Goal: Transaction & Acquisition: Purchase product/service

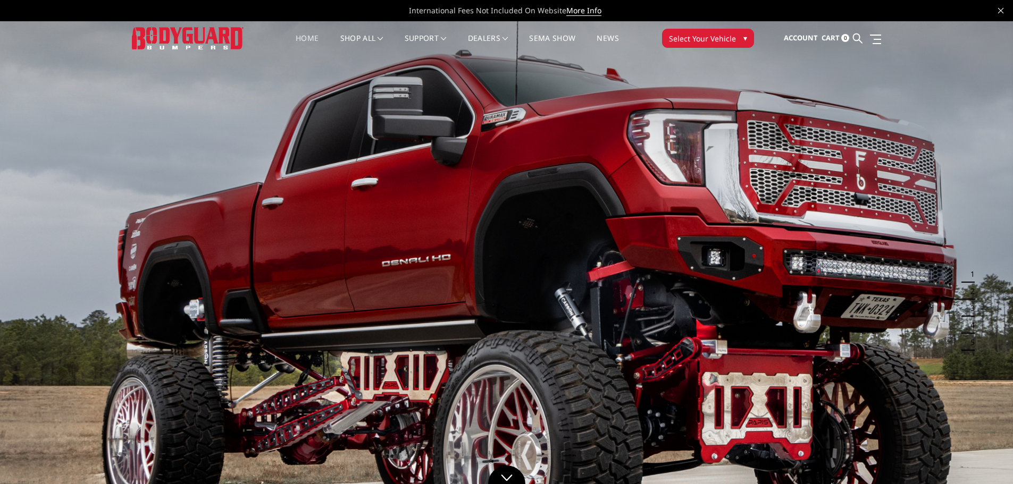
click at [721, 33] on span "Select Your Vehicle" at bounding box center [702, 38] width 67 height 11
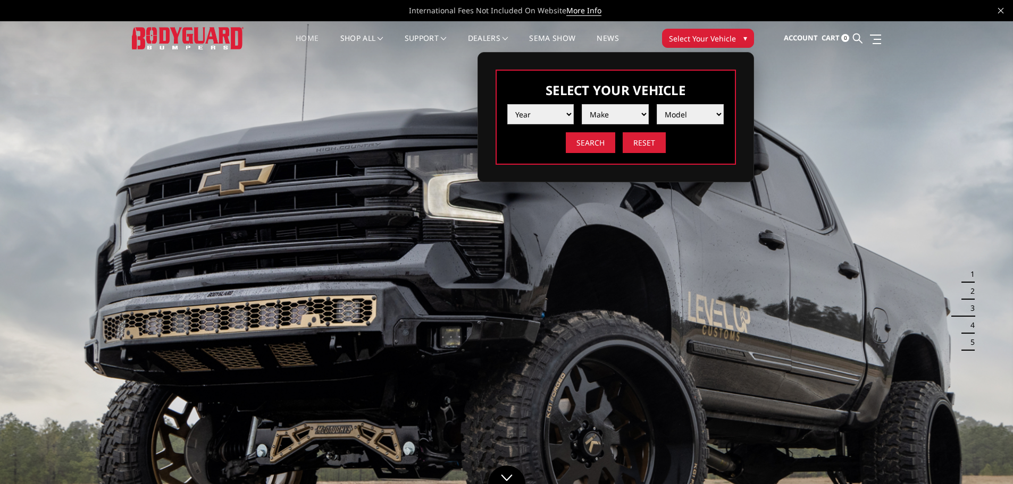
click at [567, 118] on select "Year 2025 2024 2023 2022 2021 2020 2019 2018 2017 2016 2015 2014 2013 2012 2011…" at bounding box center [540, 114] width 67 height 20
select select "yr_2024"
click at [507, 104] on select "Year 2025 2024 2023 2022 2021 2020 2019 2018 2017 2016 2015 2014 2013 2012 2011…" at bounding box center [540, 114] width 67 height 20
click at [617, 113] on select "Make Chevrolet Ford GMC Ram Toyota" at bounding box center [615, 114] width 67 height 20
select select "mk_ram"
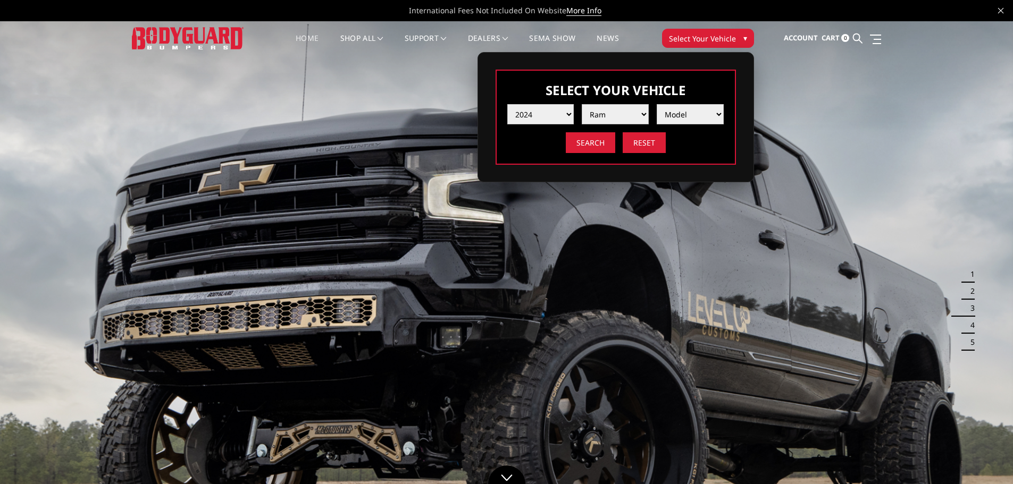
click at [582, 104] on select "Make Chevrolet Ford GMC Ram Toyota" at bounding box center [615, 114] width 67 height 20
click at [689, 117] on select "Model 1500 6-Lug 1500 Rebel 2500 / 3500 4500 / 5500 TRX" at bounding box center [690, 114] width 67 height 20
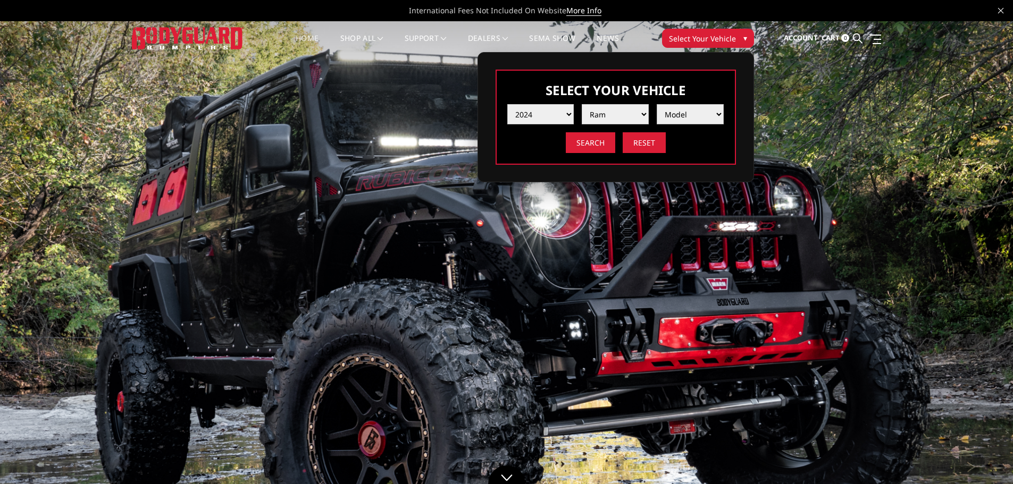
select select "md_2500-3500"
click at [657, 104] on select "Model 1500 6-Lug 1500 Rebel 2500 / 3500 4500 / 5500 TRX" at bounding box center [690, 114] width 67 height 20
click at [586, 144] on input "Search" at bounding box center [590, 142] width 49 height 21
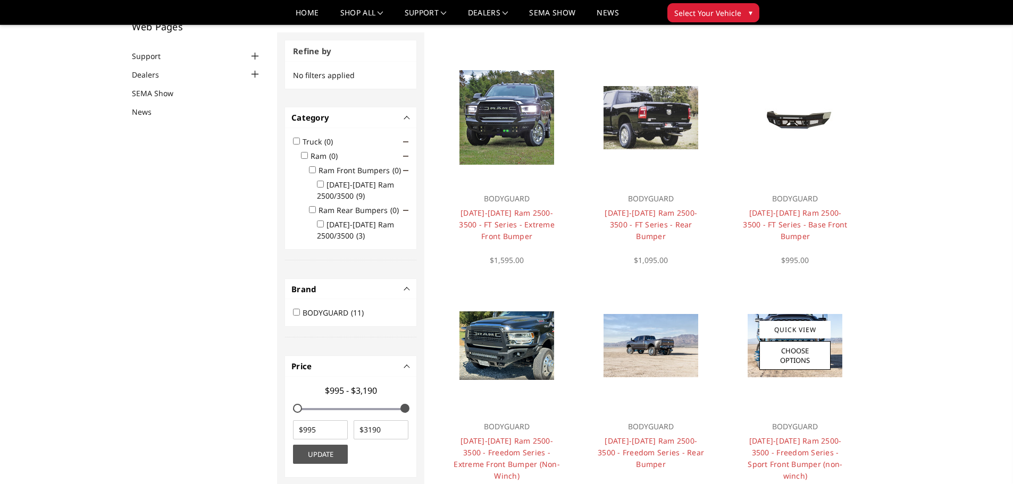
scroll to position [106, 0]
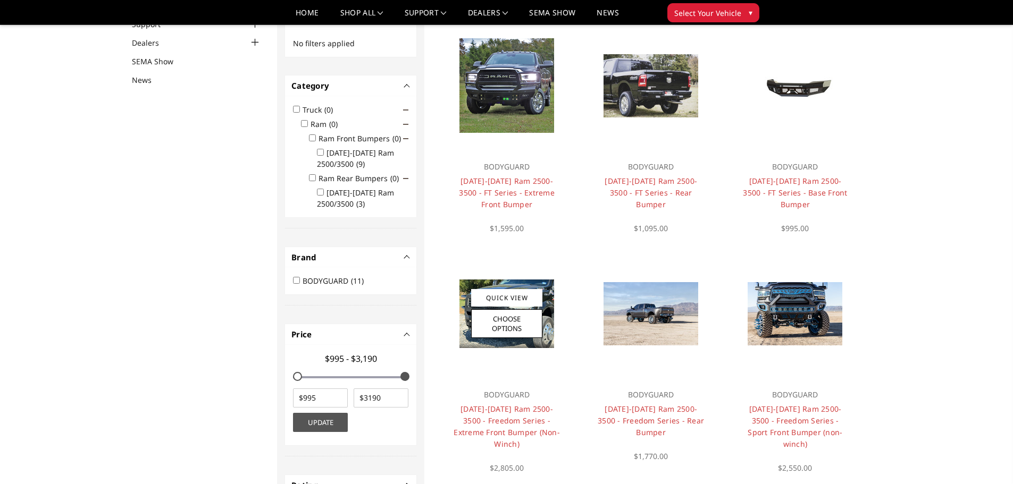
click at [505, 400] on p "BODYGUARD" at bounding box center [506, 395] width 107 height 13
click at [514, 301] on link "Quick View" at bounding box center [506, 298] width 71 height 18
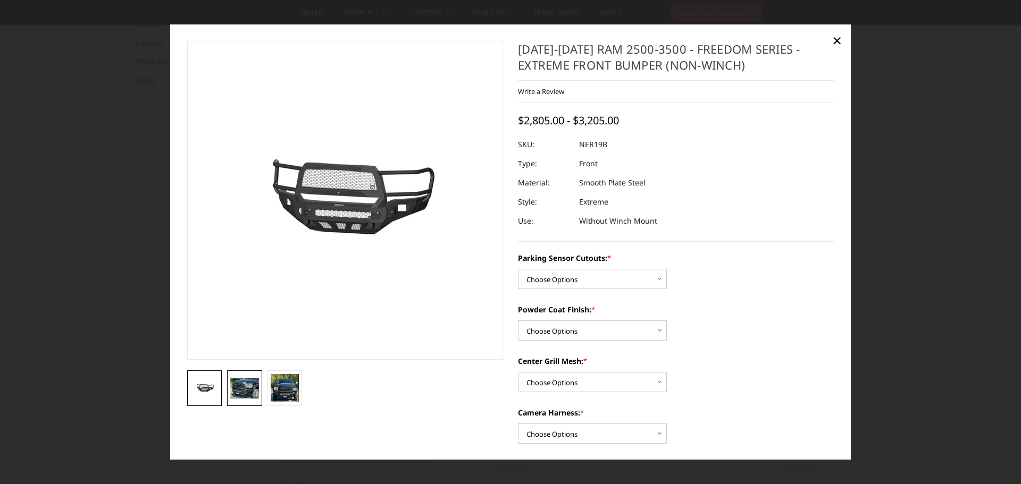
click at [253, 384] on img at bounding box center [244, 388] width 29 height 21
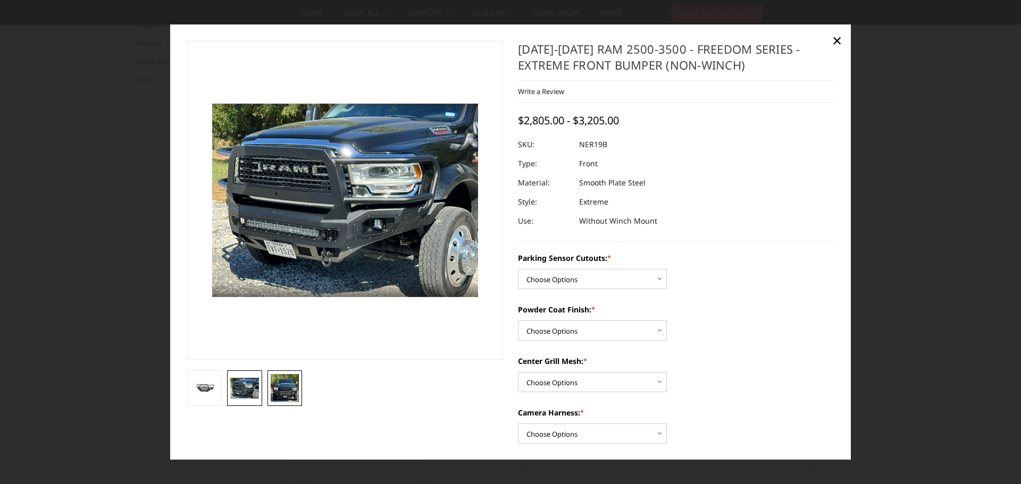
click at [274, 384] on img at bounding box center [285, 388] width 29 height 28
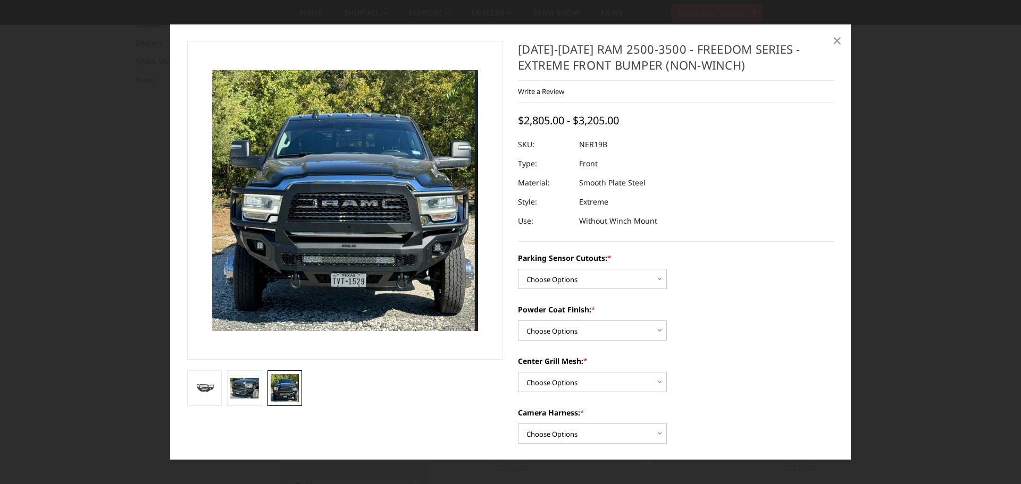
click at [838, 39] on span "×" at bounding box center [837, 40] width 10 height 23
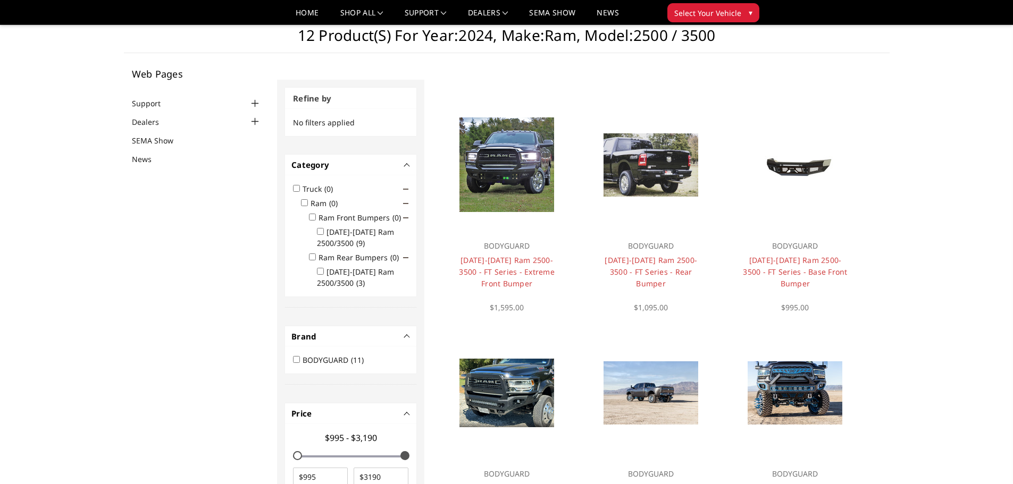
scroll to position [0, 0]
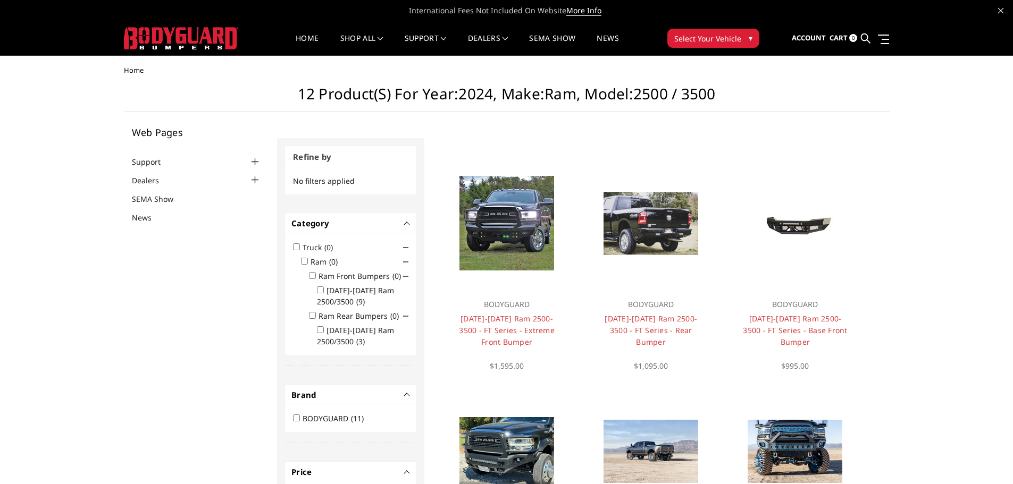
click at [799, 212] on link "Quick View" at bounding box center [794, 221] width 71 height 18
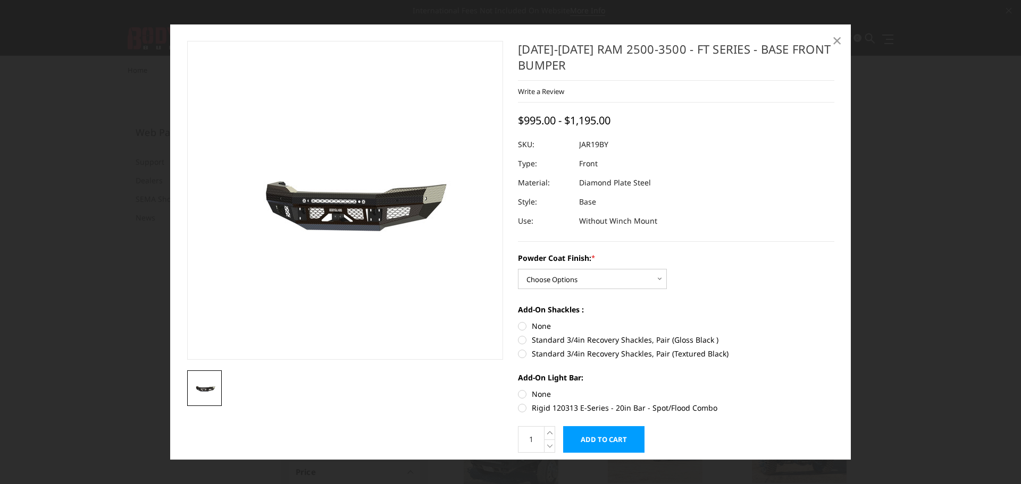
click at [832, 42] on span "×" at bounding box center [837, 40] width 10 height 23
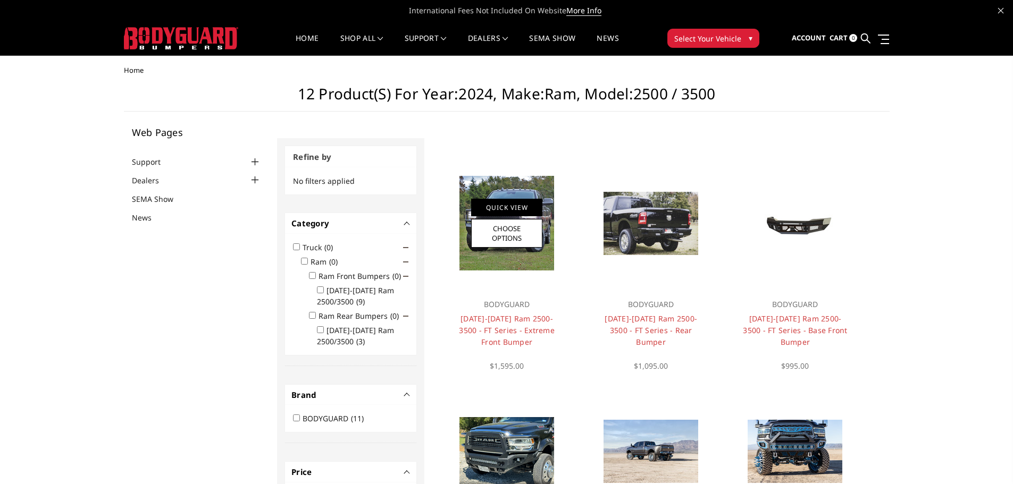
click at [510, 206] on link "Quick View" at bounding box center [506, 208] width 71 height 18
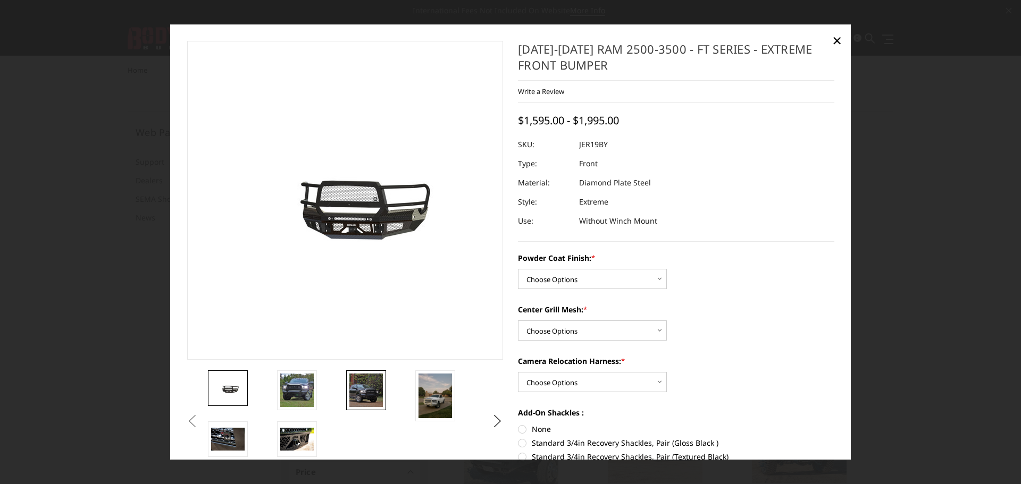
click at [371, 390] on img at bounding box center [365, 390] width 33 height 33
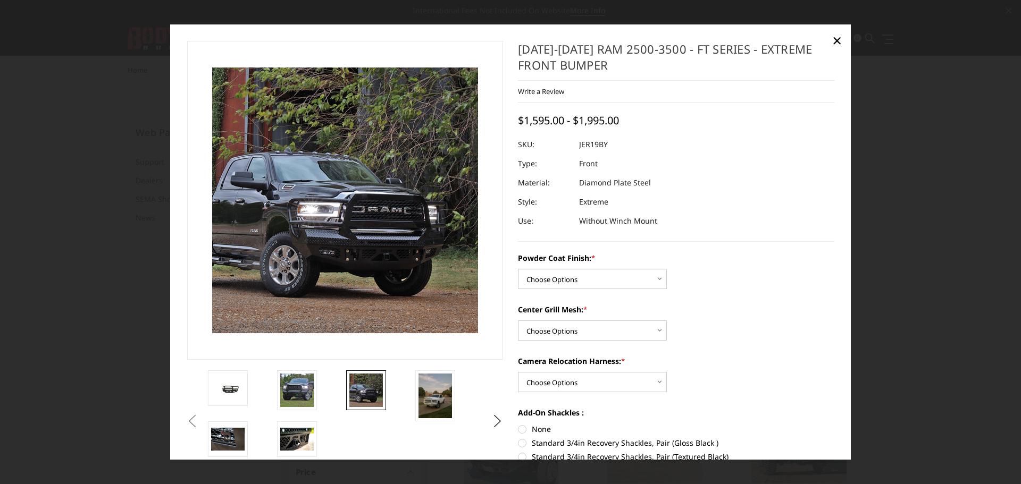
click at [330, 389] on li at bounding box center [309, 396] width 69 height 51
click at [312, 382] on img at bounding box center [296, 390] width 33 height 33
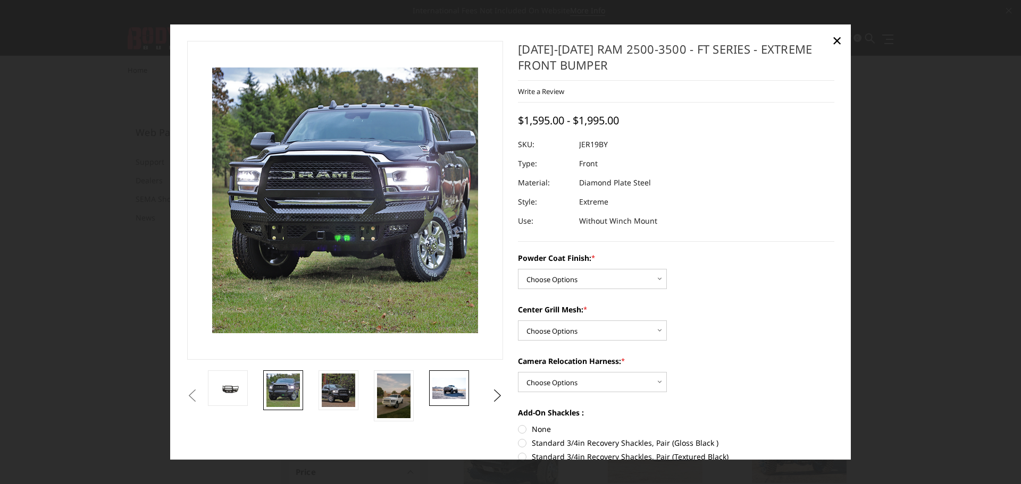
click at [441, 387] on img at bounding box center [448, 388] width 33 height 21
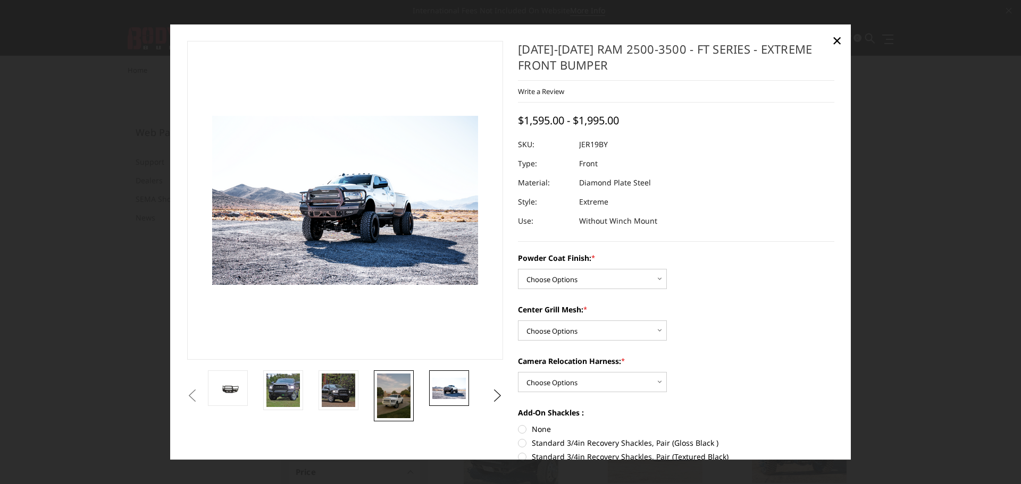
click at [408, 385] on img at bounding box center [393, 396] width 33 height 45
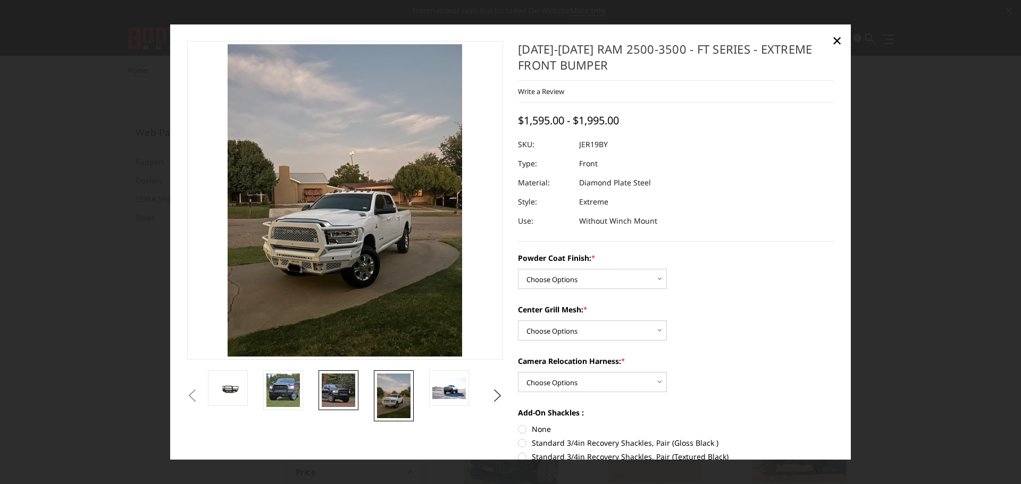
click at [350, 380] on img at bounding box center [338, 390] width 33 height 33
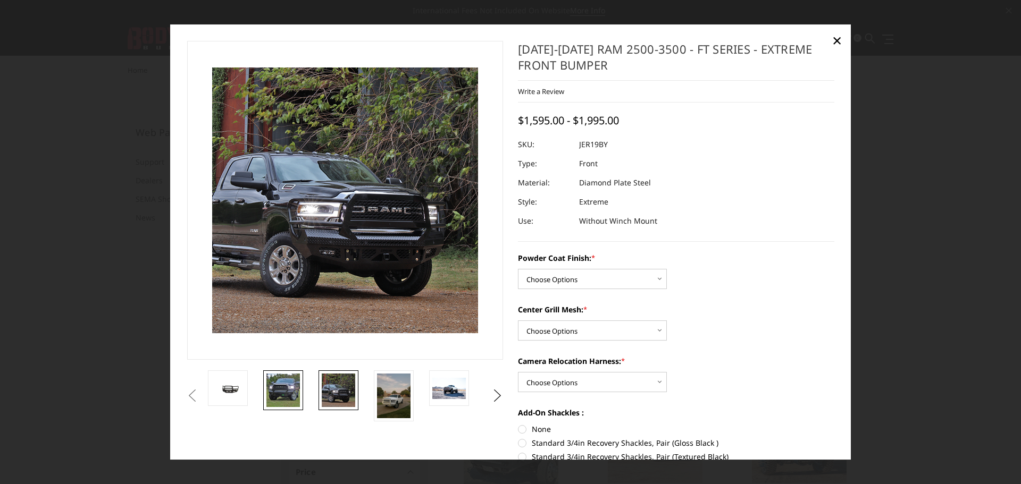
drag, startPoint x: 296, startPoint y: 395, endPoint x: 286, endPoint y: 395, distance: 10.1
click at [294, 395] on img at bounding box center [282, 390] width 33 height 33
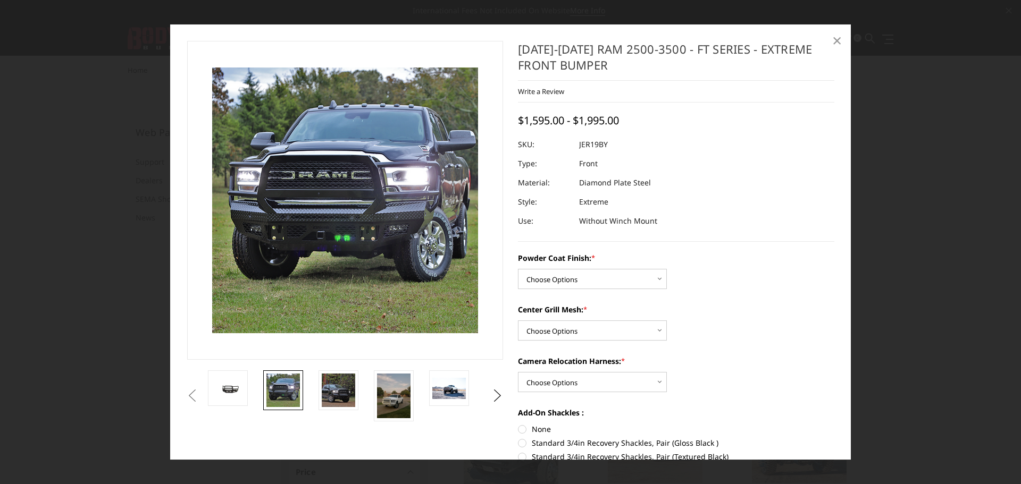
click at [834, 42] on span "×" at bounding box center [837, 40] width 10 height 23
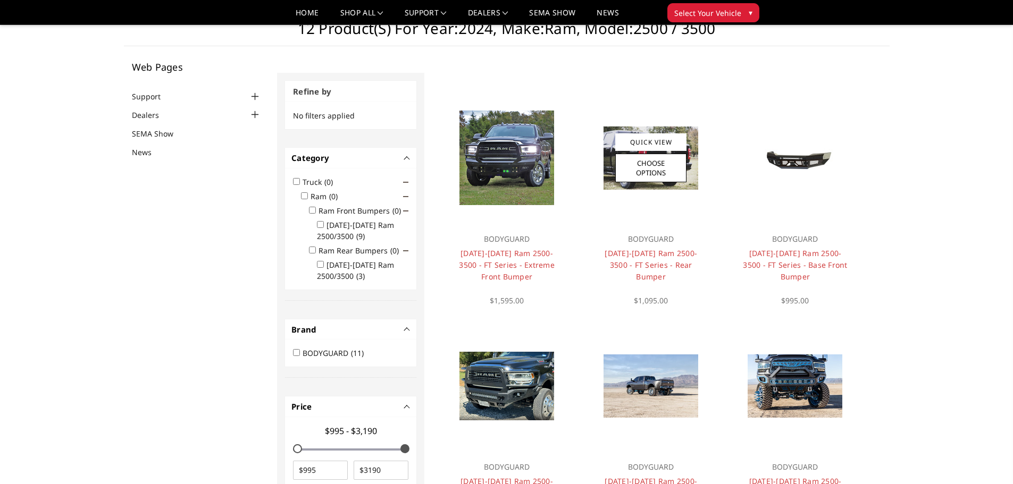
scroll to position [53, 0]
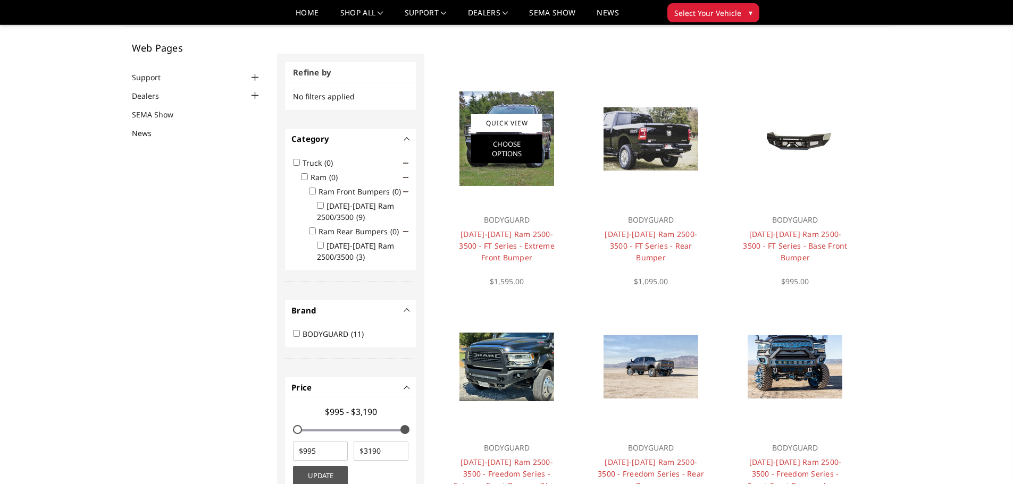
click at [511, 143] on link "Choose Options" at bounding box center [506, 149] width 71 height 29
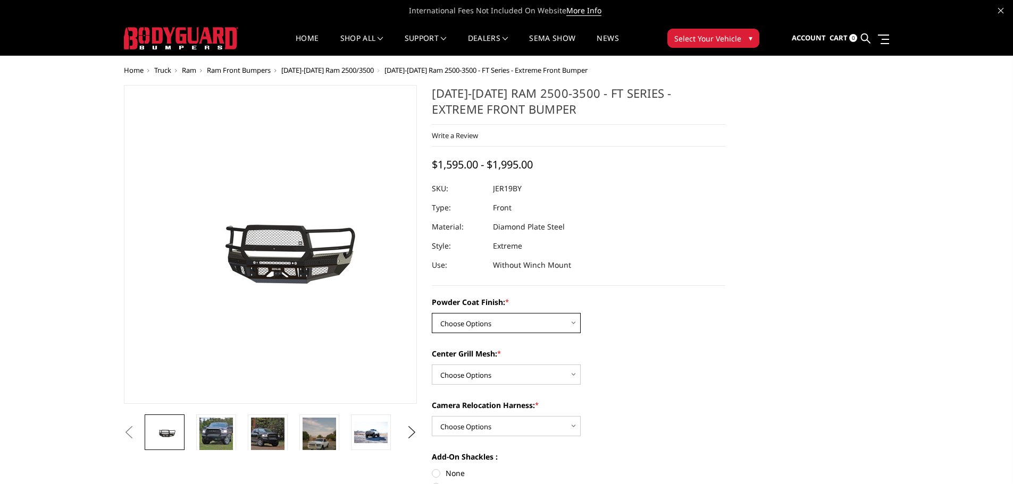
click at [556, 321] on select "Choose Options Bare Metal Gloss Black Powder Coat Textured Black Powder Coat" at bounding box center [506, 323] width 149 height 20
select select "3216"
click at [432, 313] on select "Choose Options Bare Metal Gloss Black Powder Coat Textured Black Powder Coat" at bounding box center [506, 323] width 149 height 20
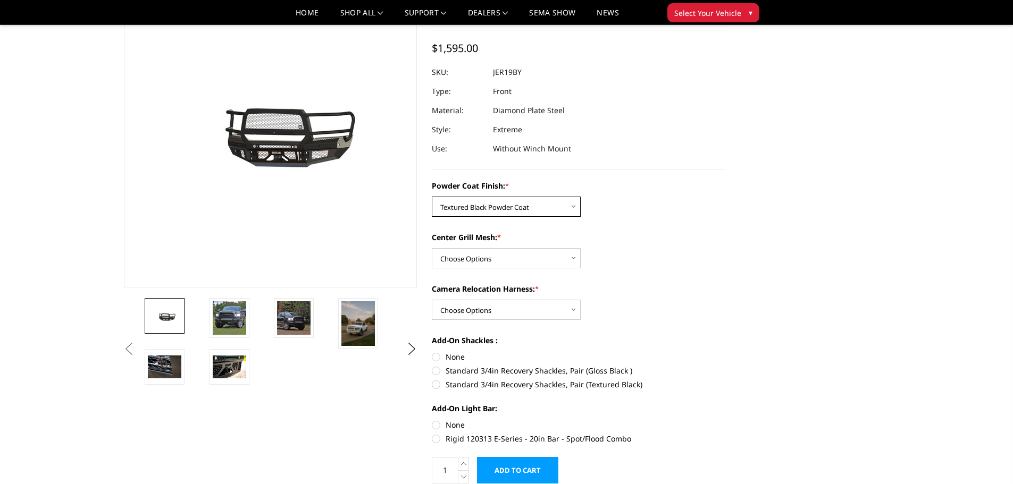
scroll to position [106, 0]
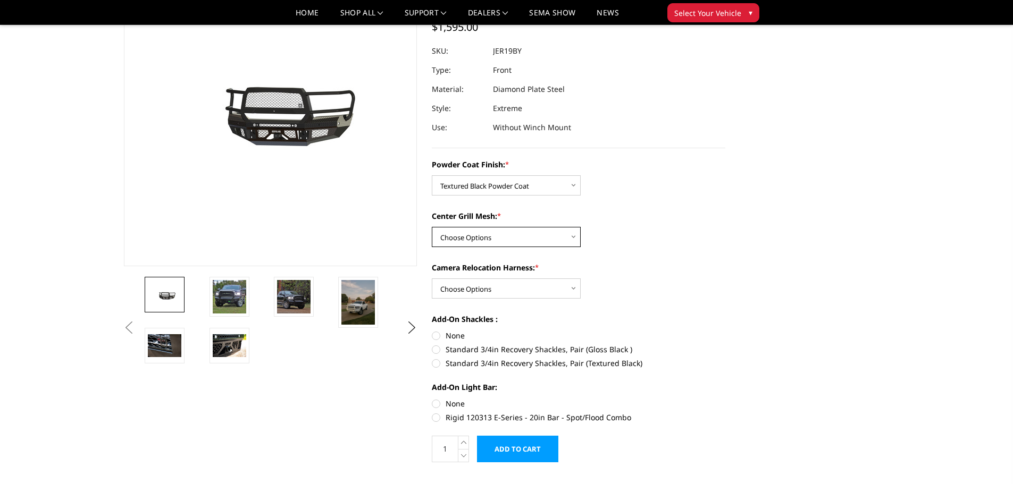
click at [569, 238] on select "Choose Options WITH Expanded Metal in Center Grill WITHOUT Expanded Metal in Ce…" at bounding box center [506, 237] width 149 height 20
click at [631, 212] on label "Center Grill Mesh: *" at bounding box center [578, 216] width 293 height 11
click at [581, 227] on select "Choose Options WITH Expanded Metal in Center Grill WITHOUT Expanded Metal in Ce…" at bounding box center [506, 237] width 149 height 20
click at [246, 297] on link at bounding box center [229, 297] width 40 height 40
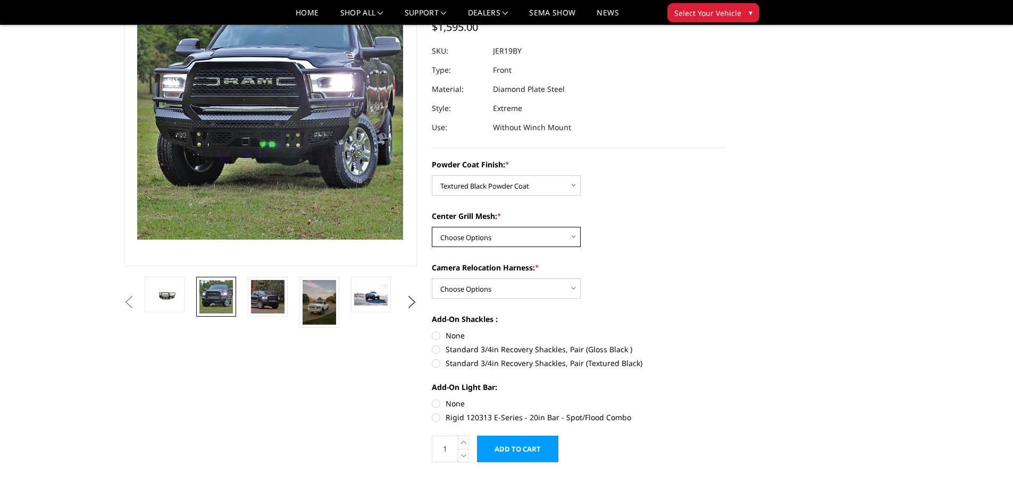
click at [571, 236] on select "Choose Options WITH Expanded Metal in Center Grill WITHOUT Expanded Metal in Ce…" at bounding box center [506, 237] width 149 height 20
click at [432, 227] on select "Choose Options WITH Expanded Metal in Center Grill WITHOUT Expanded Metal in Ce…" at bounding box center [506, 237] width 149 height 20
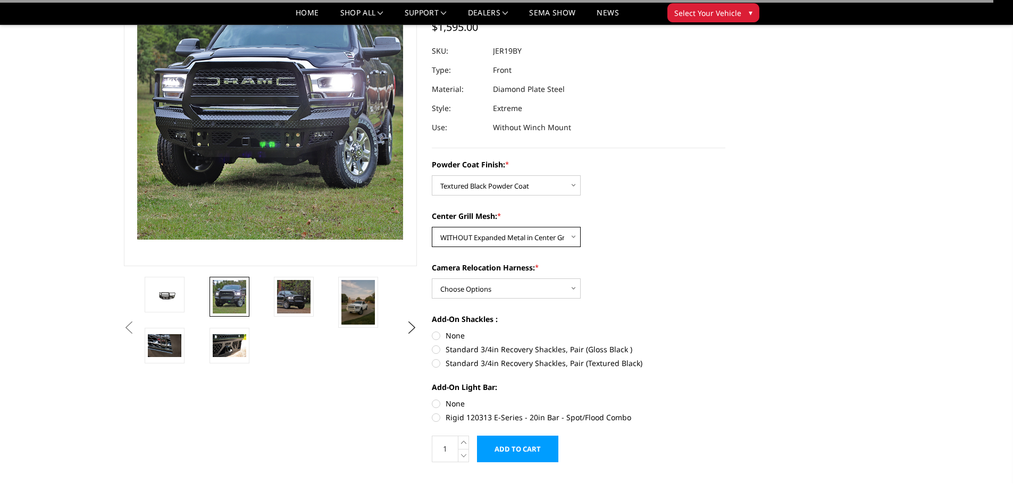
scroll to position [53, 0]
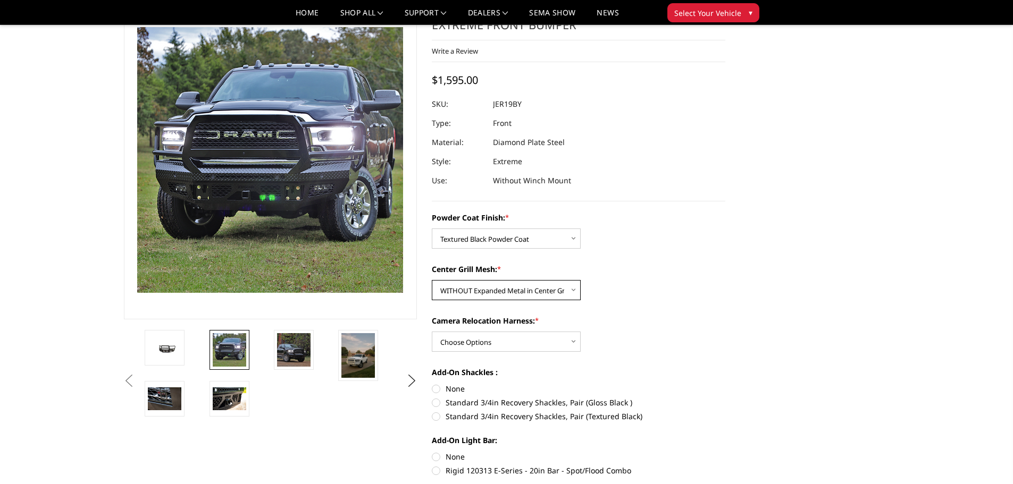
click at [570, 289] on select "Choose Options WITH Expanded Metal in Center Grill WITHOUT Expanded Metal in Ce…" at bounding box center [506, 290] width 149 height 20
select select "3217"
click at [432, 280] on select "Choose Options WITH Expanded Metal in Center Grill WITHOUT Expanded Metal in Ce…" at bounding box center [506, 290] width 149 height 20
click at [570, 341] on select "Choose Options WITH Camera Relocation Harness WITHOUT Camera Relocation Harness" at bounding box center [506, 342] width 149 height 20
click at [432, 332] on select "Choose Options WITH Camera Relocation Harness WITHOUT Camera Relocation Harness" at bounding box center [506, 342] width 149 height 20
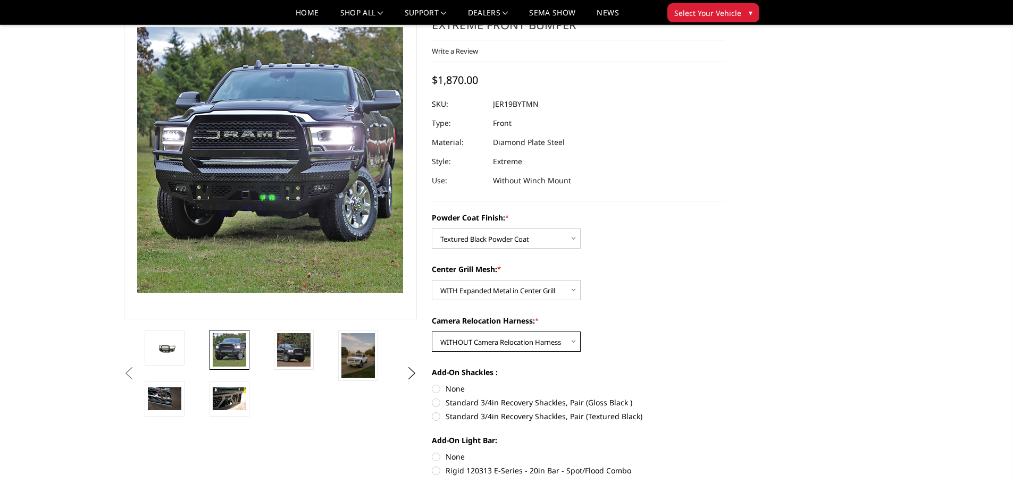
click at [575, 341] on select "Choose Options WITH Camera Relocation Harness WITHOUT Camera Relocation Harness" at bounding box center [506, 342] width 149 height 20
click at [432, 332] on select "Choose Options WITH Camera Relocation Harness WITHOUT Camera Relocation Harness" at bounding box center [506, 342] width 149 height 20
click at [572, 341] on select "Choose Options WITH Camera Relocation Harness WITHOUT Camera Relocation Harness" at bounding box center [506, 342] width 149 height 20
select select "3220"
click at [432, 332] on select "Choose Options WITH Camera Relocation Harness WITHOUT Camera Relocation Harness" at bounding box center [506, 342] width 149 height 20
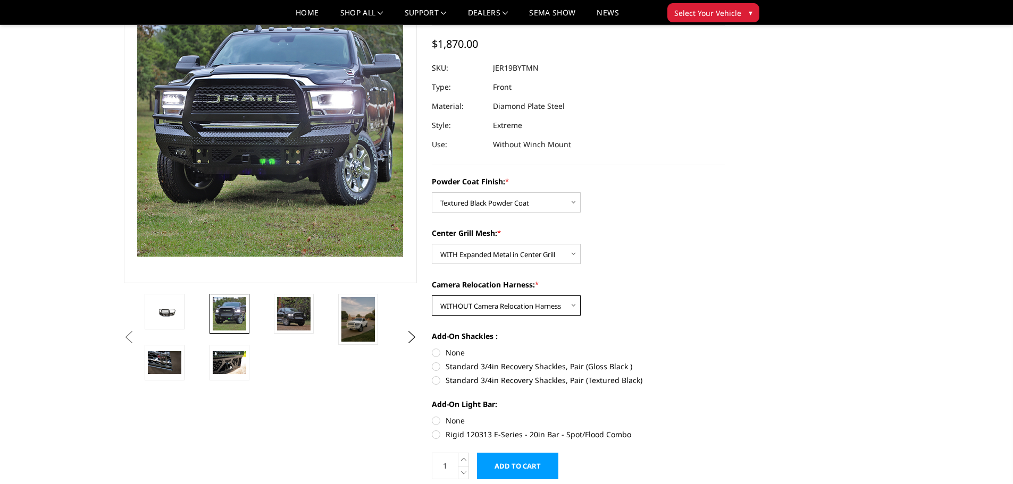
scroll to position [106, 0]
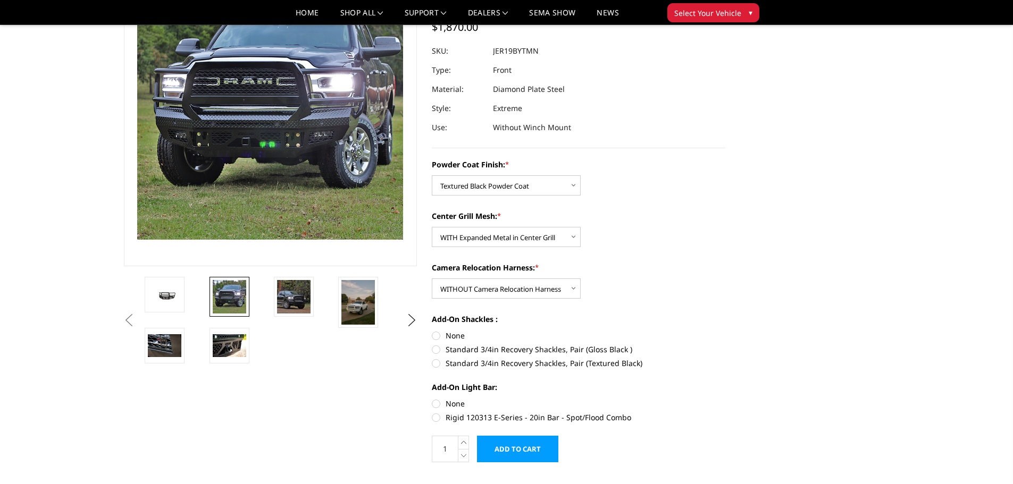
click at [436, 360] on label "Standard 3/4in Recovery Shackles, Pair (Textured Black)" at bounding box center [578, 363] width 293 height 11
click at [725, 345] on input "Standard 3/4in Recovery Shackles, Pair (Textured Black)" at bounding box center [725, 344] width 1 height 1
radio input "true"
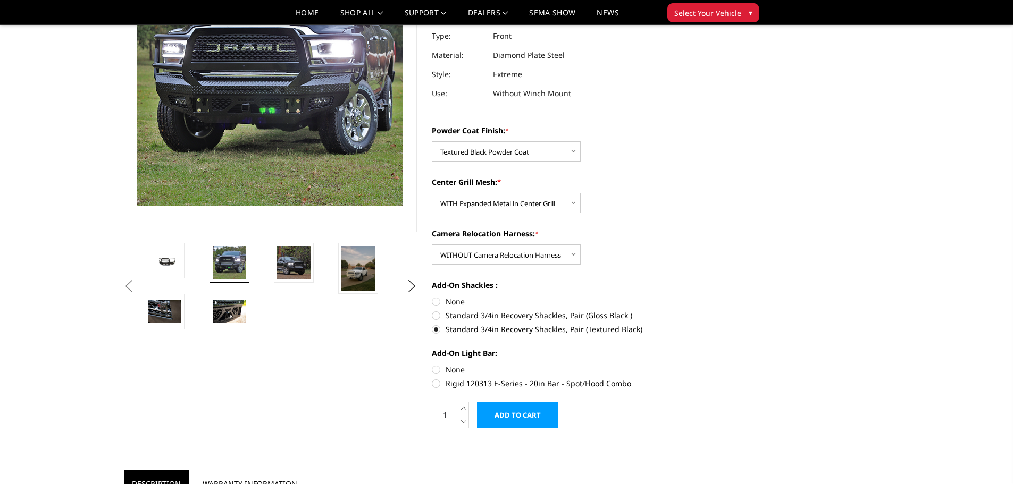
scroll to position [160, 0]
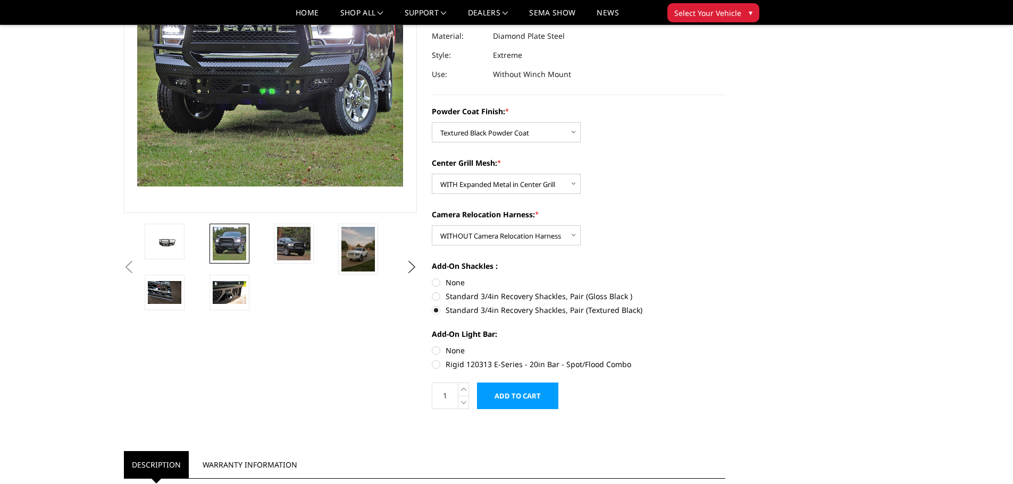
click at [437, 365] on label "Rigid 120313 E-Series - 20in Bar - Spot/Flood Combo" at bounding box center [578, 364] width 293 height 11
click at [725, 346] on input "Rigid 120313 E-Series - 20in Bar - Spot/Flood Combo" at bounding box center [725, 345] width 1 height 1
radio input "true"
click at [434, 366] on label "Rigid 120313 E-Series - 20in Bar - Spot/Flood Combo" at bounding box center [578, 364] width 293 height 11
click at [725, 346] on input "Rigid 120313 E-Series - 20in Bar - Spot/Flood Combo" at bounding box center [725, 345] width 1 height 1
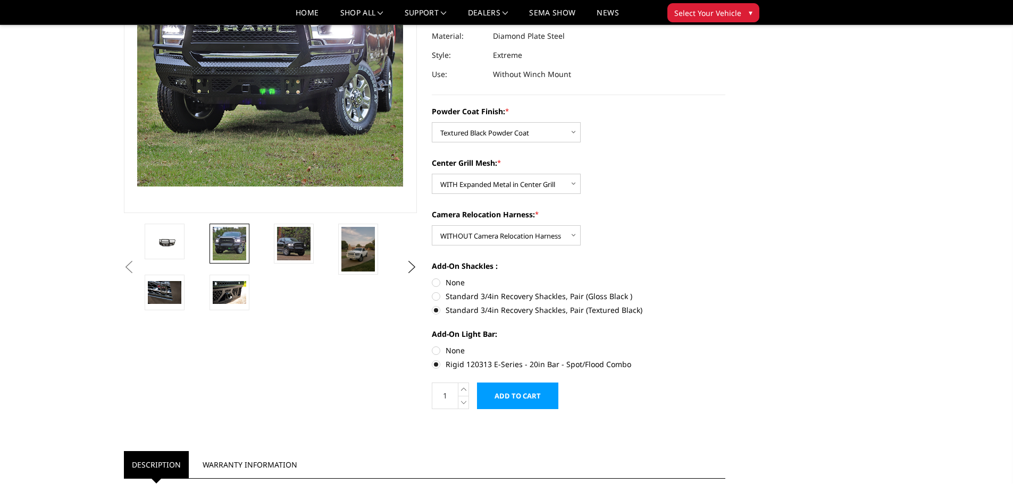
click at [438, 354] on label "None" at bounding box center [578, 350] width 293 height 11
click at [432, 346] on input "None" at bounding box center [432, 345] width 1 height 1
radio input "true"
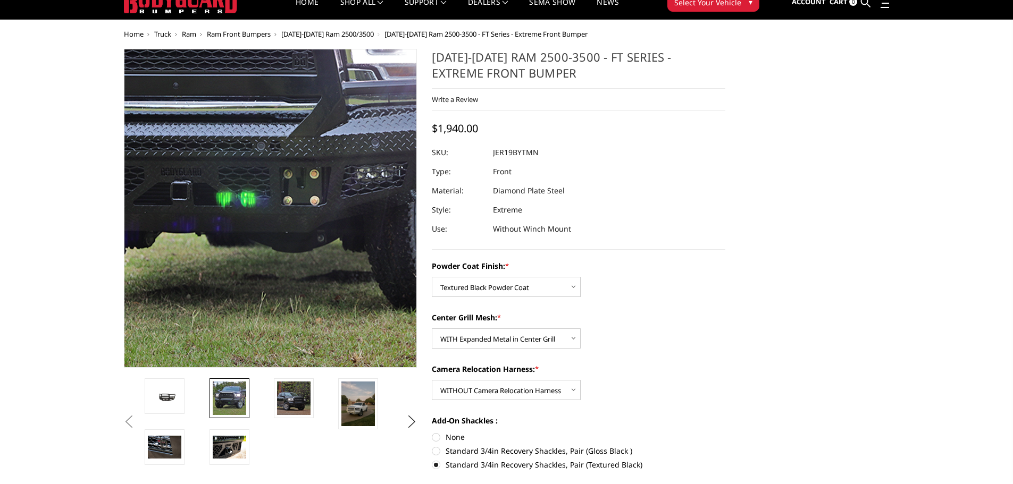
scroll to position [0, 0]
